Goal: Check status

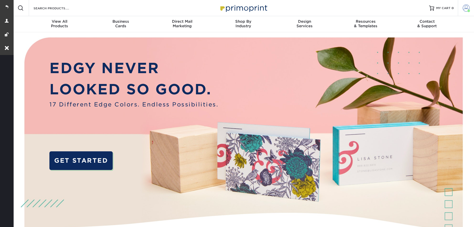
click at [466, 5] on span at bounding box center [465, 8] width 7 height 7
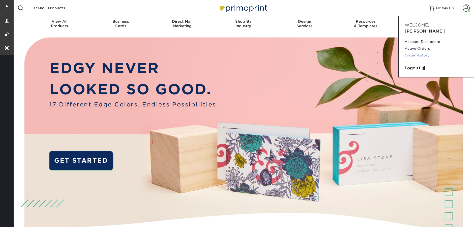
click at [425, 52] on link "Order History" at bounding box center [435, 55] width 63 height 7
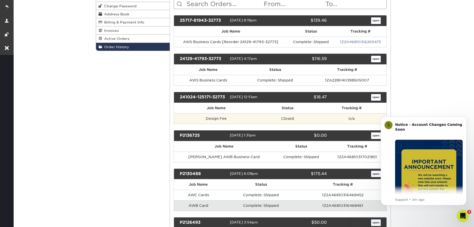
scroll to position [35, 0]
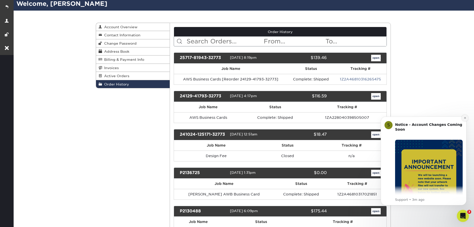
click at [465, 117] on icon "Dismiss notification" at bounding box center [464, 117] width 3 height 3
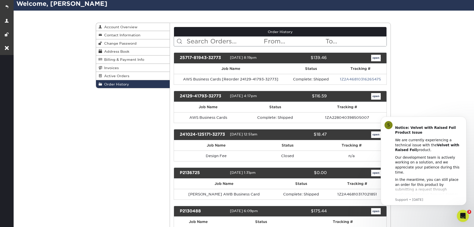
click at [435, 85] on div "Order History Account Overview Contact Information Change Password Address Book…" at bounding box center [243, 160] width 461 height 298
click at [464, 119] on icon "Dismiss notification" at bounding box center [464, 117] width 3 height 3
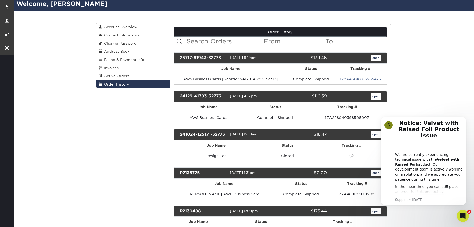
click at [436, 78] on div "Order History Account Overview Contact Information Change Password Address Book…" at bounding box center [243, 160] width 461 height 298
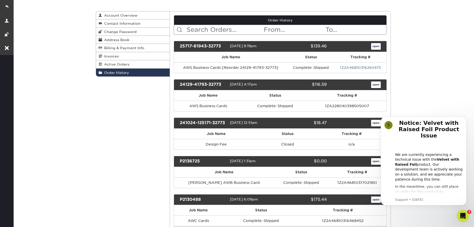
scroll to position [51, 0]
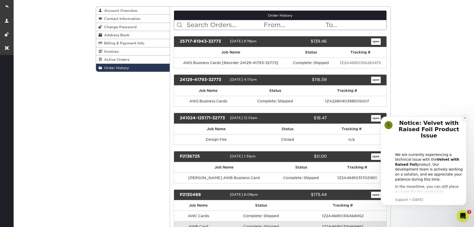
click at [464, 119] on button "Dismiss notification" at bounding box center [464, 118] width 7 height 7
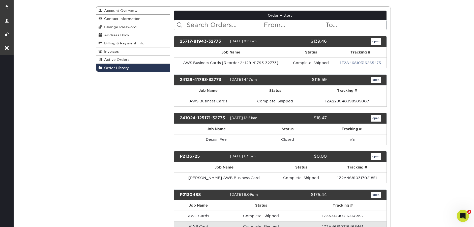
click at [427, 87] on div "Order History Account Overview Contact Information Change Password Address Book…" at bounding box center [243, 143] width 461 height 298
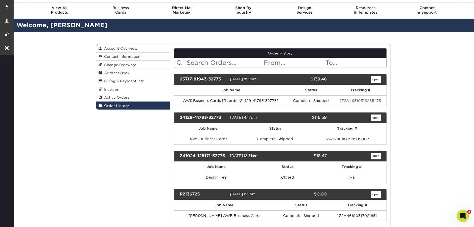
scroll to position [0, 0]
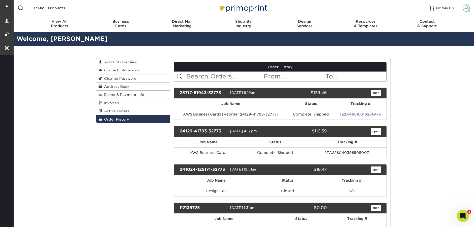
click at [464, 8] on span at bounding box center [465, 8] width 7 height 7
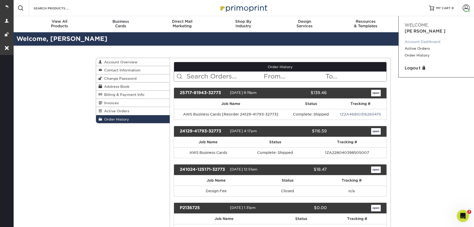
click at [428, 38] on link "Account Dashboard" at bounding box center [435, 41] width 63 height 7
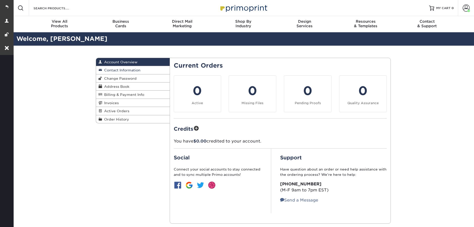
click at [123, 72] on span "Contact Information" at bounding box center [121, 70] width 38 height 4
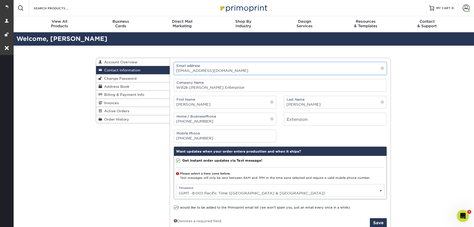
drag, startPoint x: 228, startPoint y: 72, endPoint x: 175, endPoint y: 71, distance: 53.7
click at [175, 71] on input "[EMAIL_ADDRESS][DOMAIN_NAME]" at bounding box center [280, 68] width 213 height 12
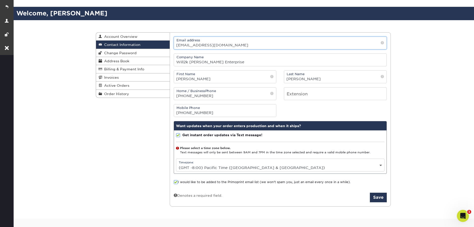
scroll to position [28, 0]
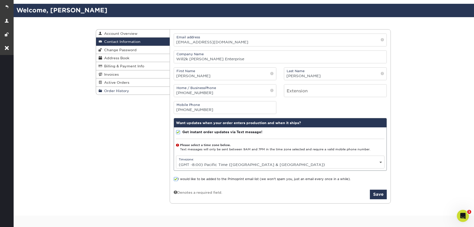
click at [132, 94] on link "Order History" at bounding box center [133, 91] width 74 height 8
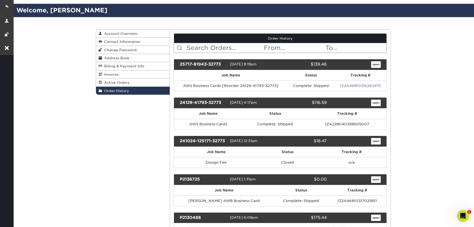
drag, startPoint x: 220, startPoint y: 64, endPoint x: 179, endPoint y: 62, distance: 41.1
click at [179, 62] on div "25717-81943-32773" at bounding box center [203, 64] width 54 height 7
copy div "25717-81943-32773"
